Goal: Information Seeking & Learning: Find contact information

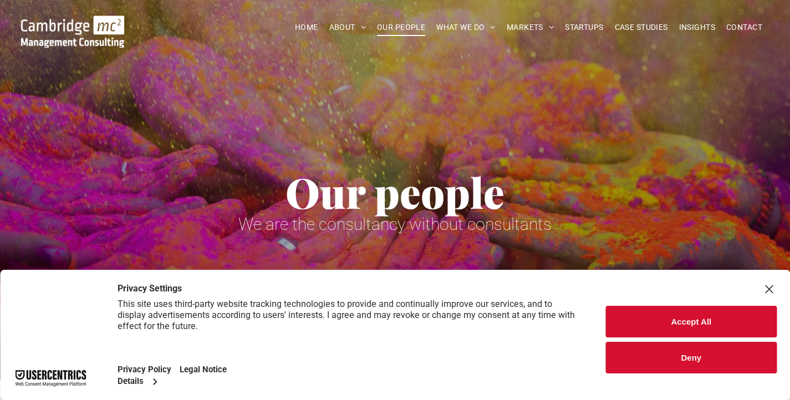
click at [650, 326] on button "Accept All" at bounding box center [691, 322] width 171 height 32
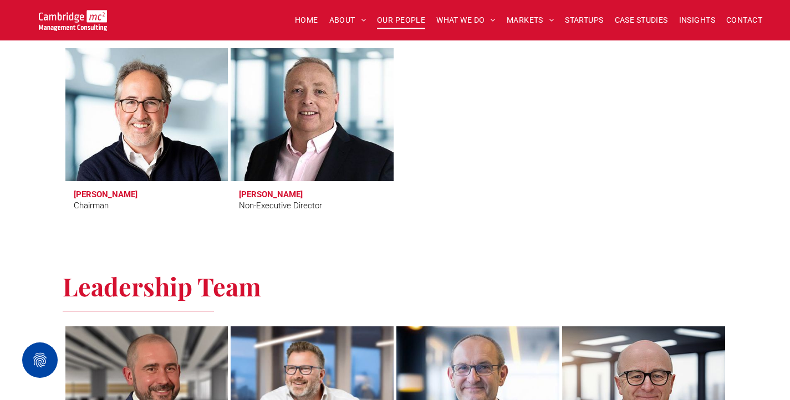
scroll to position [520, 0]
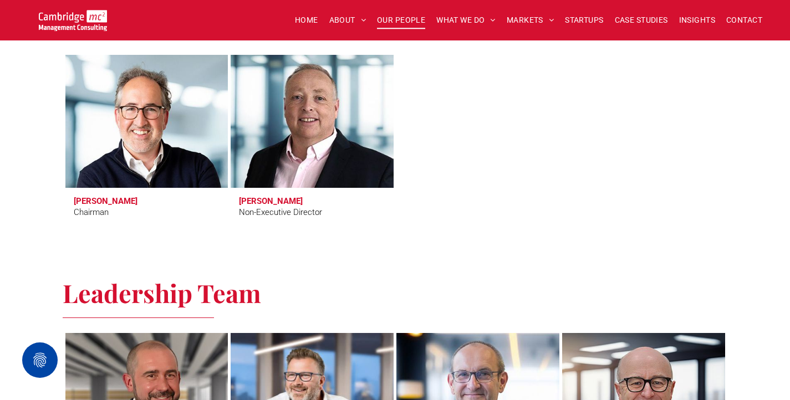
drag, startPoint x: 412, startPoint y: 117, endPoint x: 386, endPoint y: 241, distance: 126.9
click at [389, 241] on div "Directors Tim Passingham Chairman Richard Brown Non-Executive Director" at bounding box center [395, 117] width 790 height 279
drag, startPoint x: 261, startPoint y: 231, endPoint x: 38, endPoint y: 154, distance: 236.3
click at [38, 154] on div "Directors Tim Passingham Chairman Richard Brown Non-Executive Director" at bounding box center [395, 117] width 790 height 279
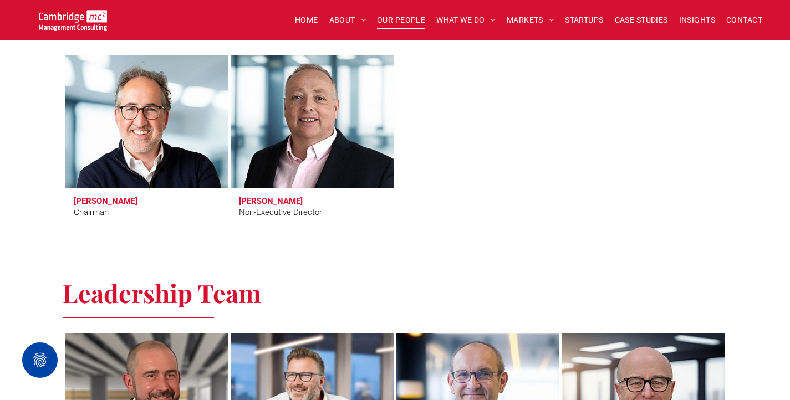
drag, startPoint x: 39, startPoint y: 150, endPoint x: 234, endPoint y: 238, distance: 214.3
click at [229, 239] on div "Directors Tim Passingham Chairman Richard Brown Non-Executive Director" at bounding box center [395, 117] width 790 height 279
click at [272, 234] on div "Directors Tim Passingham Chairman Richard Brown Non-Executive Director" at bounding box center [395, 118] width 665 height 234
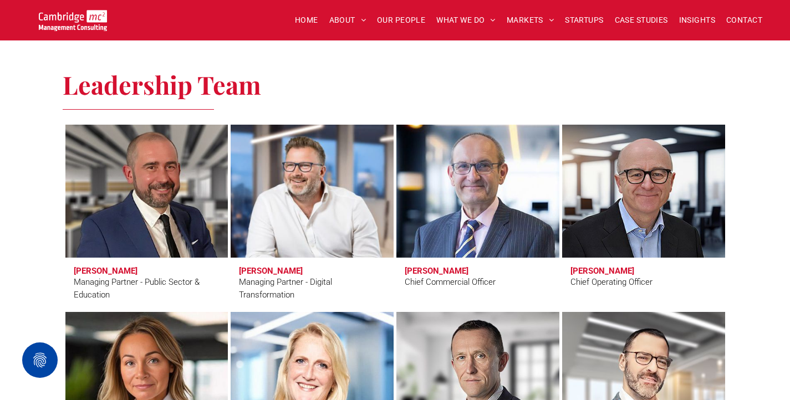
scroll to position [790, 0]
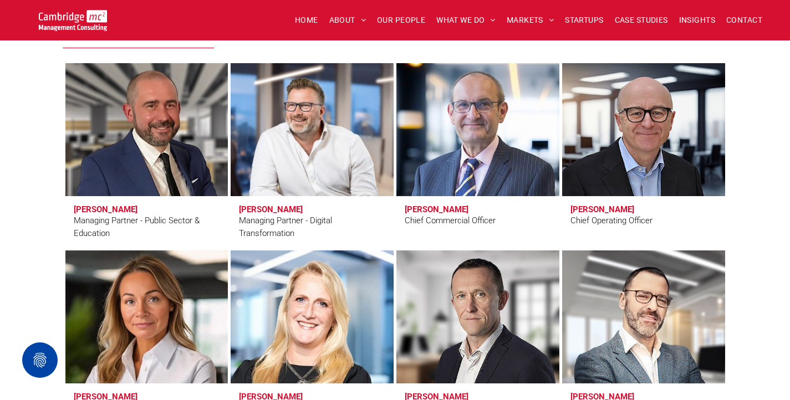
click at [42, 190] on div "Leadership Team Craig Cheney Managing Partner - Public Sector & Education Simon…" at bounding box center [395, 319] width 790 height 665
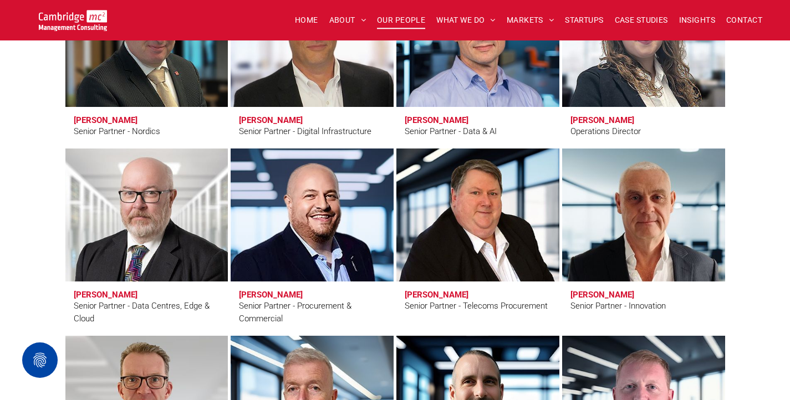
scroll to position [1548, 0]
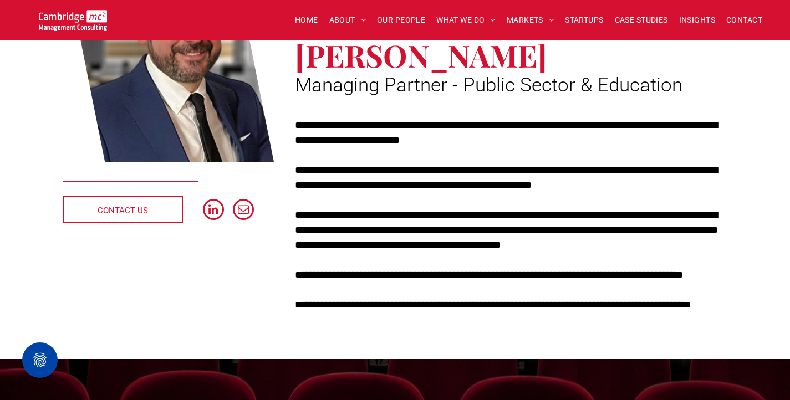
scroll to position [205, 0]
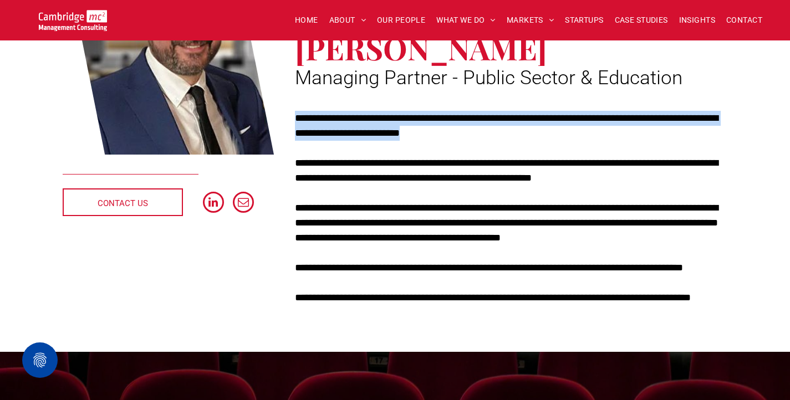
drag, startPoint x: 296, startPoint y: 116, endPoint x: 555, endPoint y: 106, distance: 259.6
click at [513, 129] on p "**********" at bounding box center [511, 126] width 432 height 30
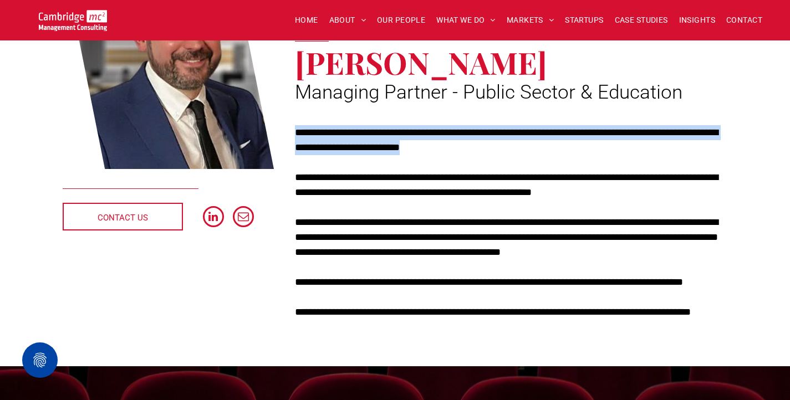
scroll to position [183, 0]
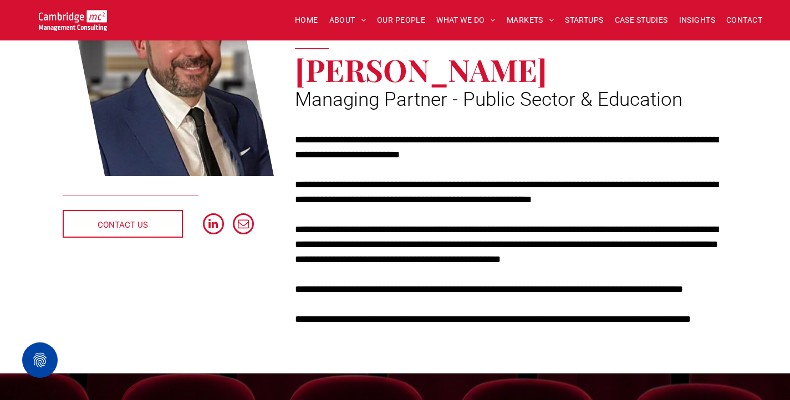
click at [224, 219] on div at bounding box center [232, 225] width 58 height 24
click at [217, 223] on span "linkedin" at bounding box center [213, 224] width 22 height 22
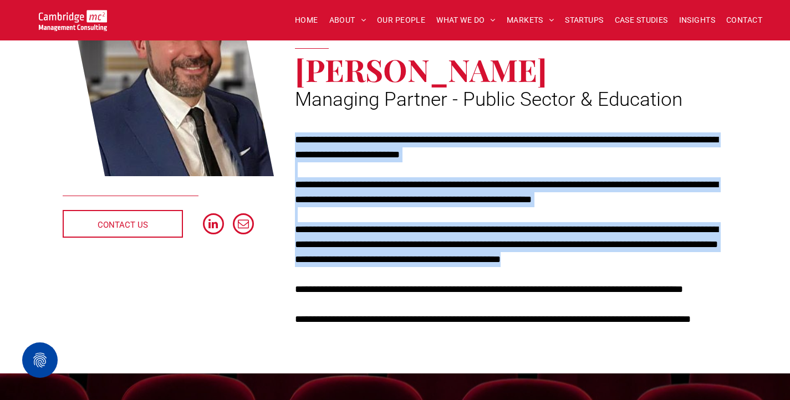
drag, startPoint x: 346, startPoint y: 126, endPoint x: 573, endPoint y: 277, distance: 272.1
click at [573, 277] on div "**********" at bounding box center [505, 153] width 443 height 390
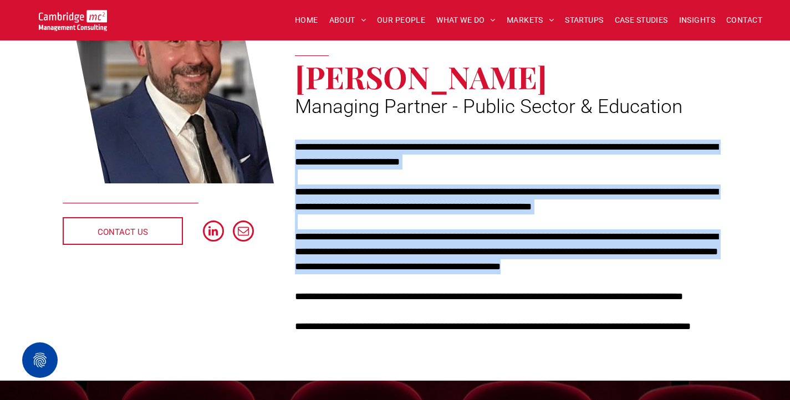
scroll to position [147, 0]
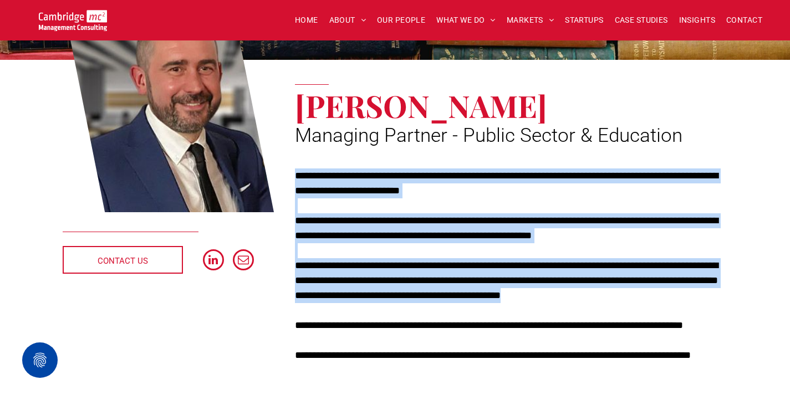
click at [573, 276] on p "**********" at bounding box center [511, 280] width 432 height 45
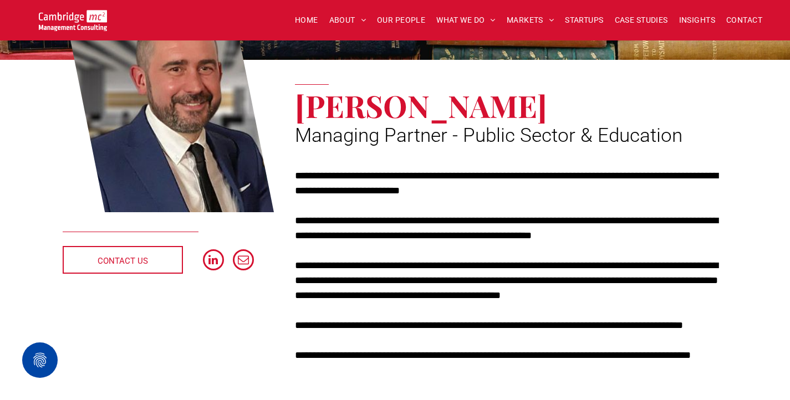
scroll to position [154, 0]
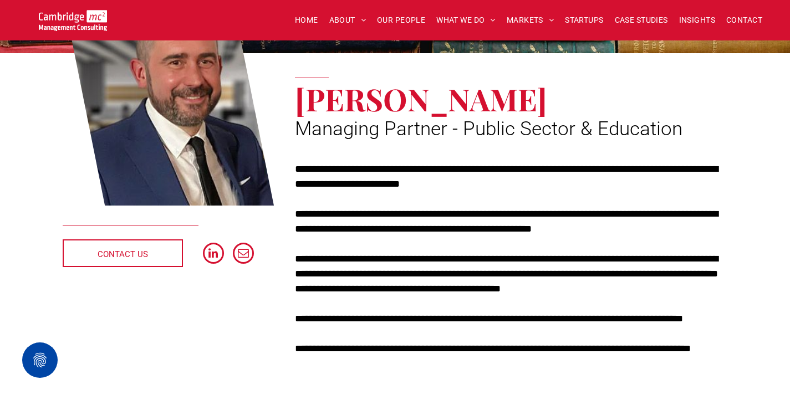
click at [573, 276] on p "**********" at bounding box center [511, 274] width 432 height 45
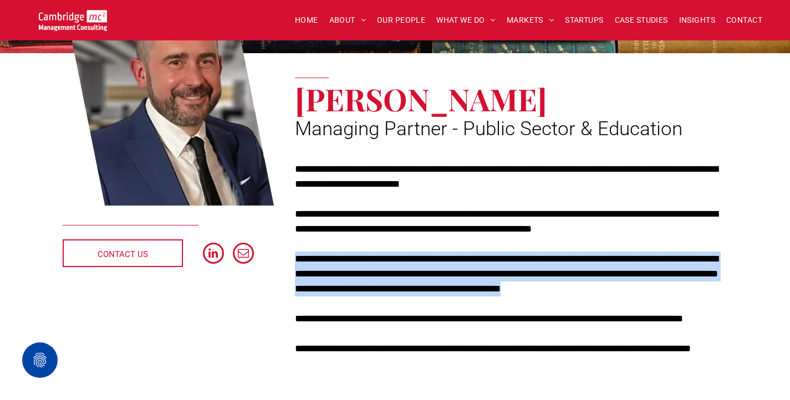
click at [573, 276] on p "**********" at bounding box center [511, 274] width 432 height 45
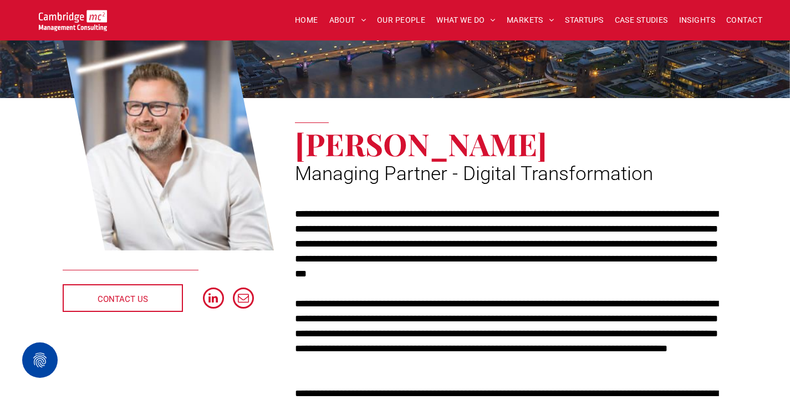
scroll to position [102, 0]
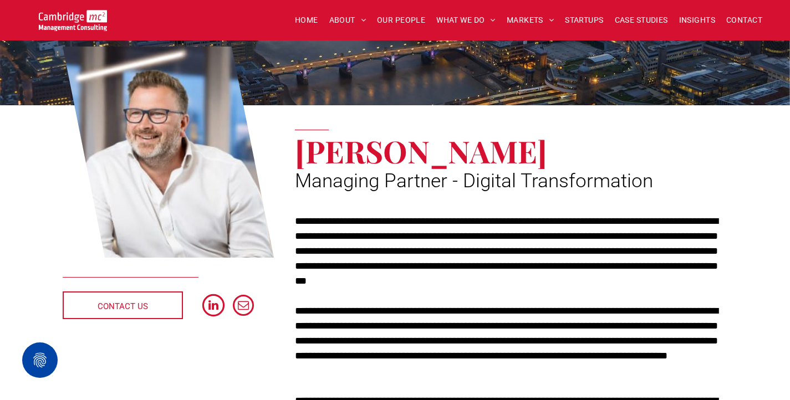
click at [217, 304] on span "linkedin" at bounding box center [213, 305] width 22 height 22
